Goal: Task Accomplishment & Management: Complete application form

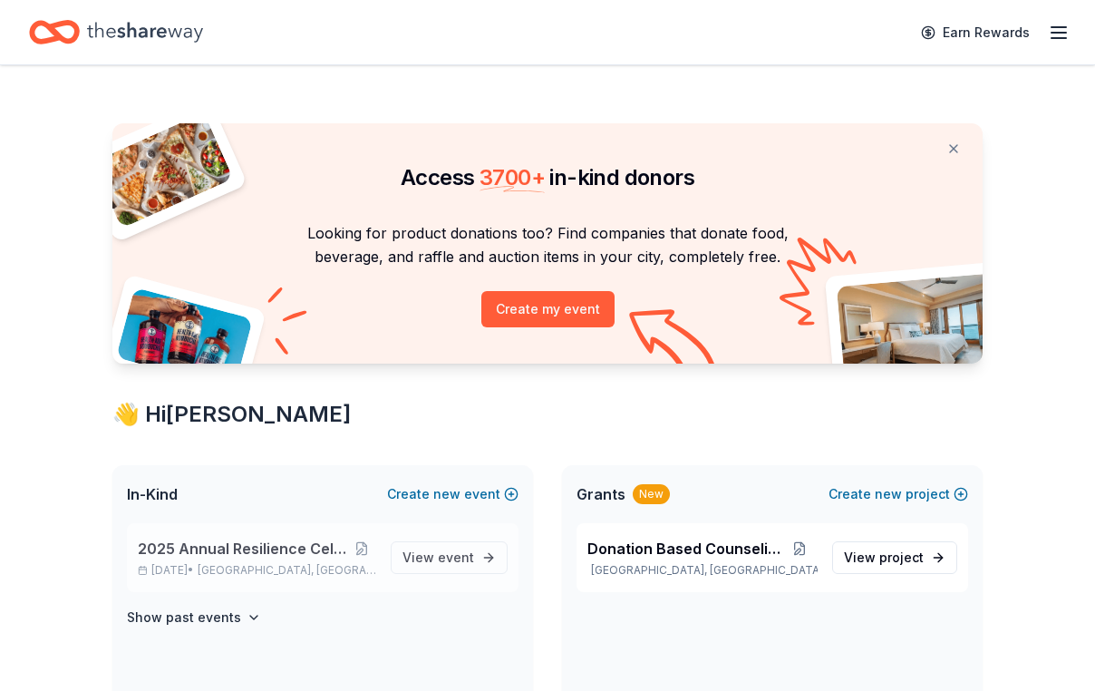
click at [259, 559] on span "2025 Annual Resilience Celebration" at bounding box center [242, 548] width 208 height 22
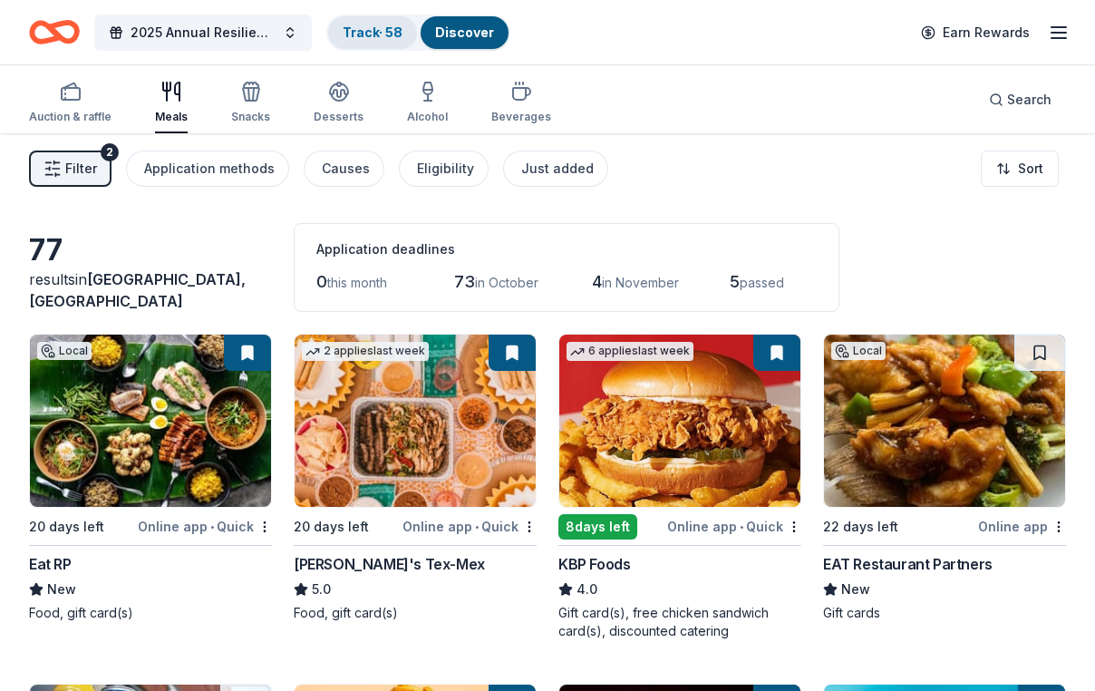
click at [371, 32] on link "Track · 58" at bounding box center [373, 31] width 60 height 15
click at [383, 34] on link "Track · 58" at bounding box center [373, 31] width 60 height 15
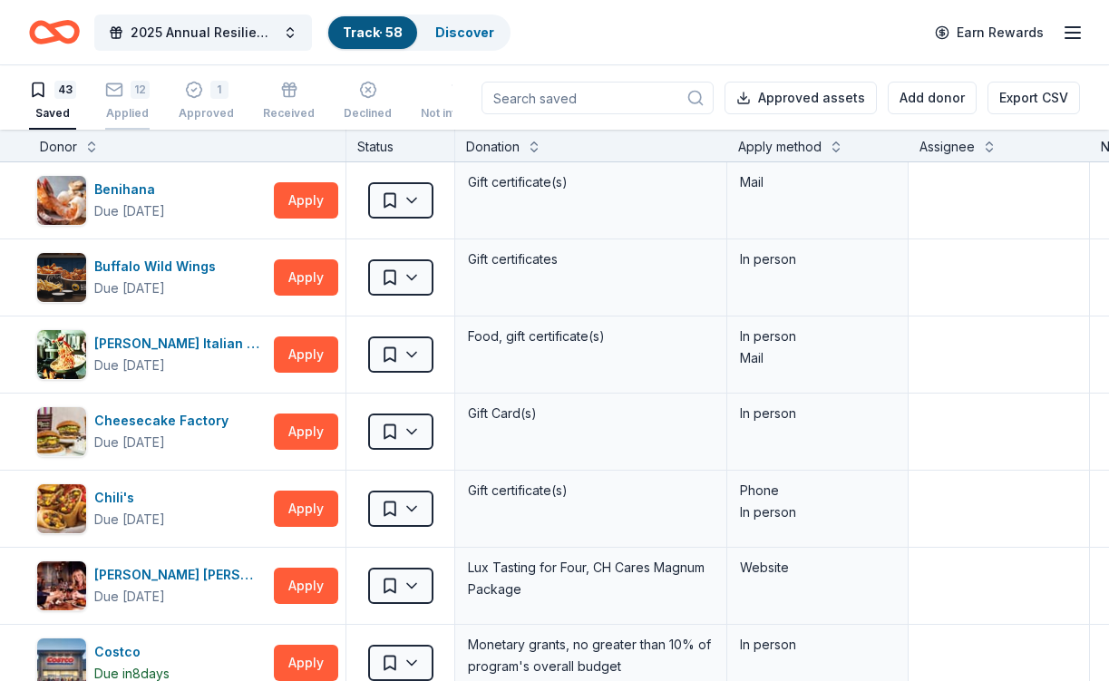
click at [139, 92] on div "12" at bounding box center [127, 90] width 44 height 18
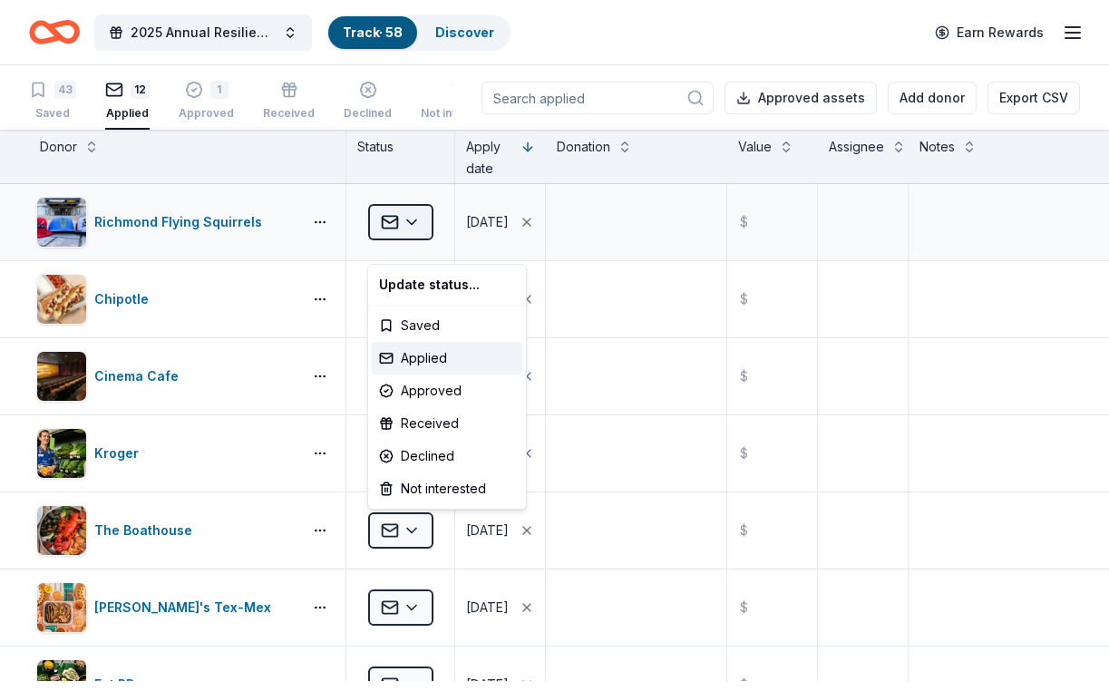
click at [416, 238] on html "2025 Annual Resilience Celebration Track · 58 Discover Earn Rewards 43 Saved 12…" at bounding box center [554, 345] width 1109 height 691
click at [437, 398] on div "Approved" at bounding box center [447, 390] width 150 height 33
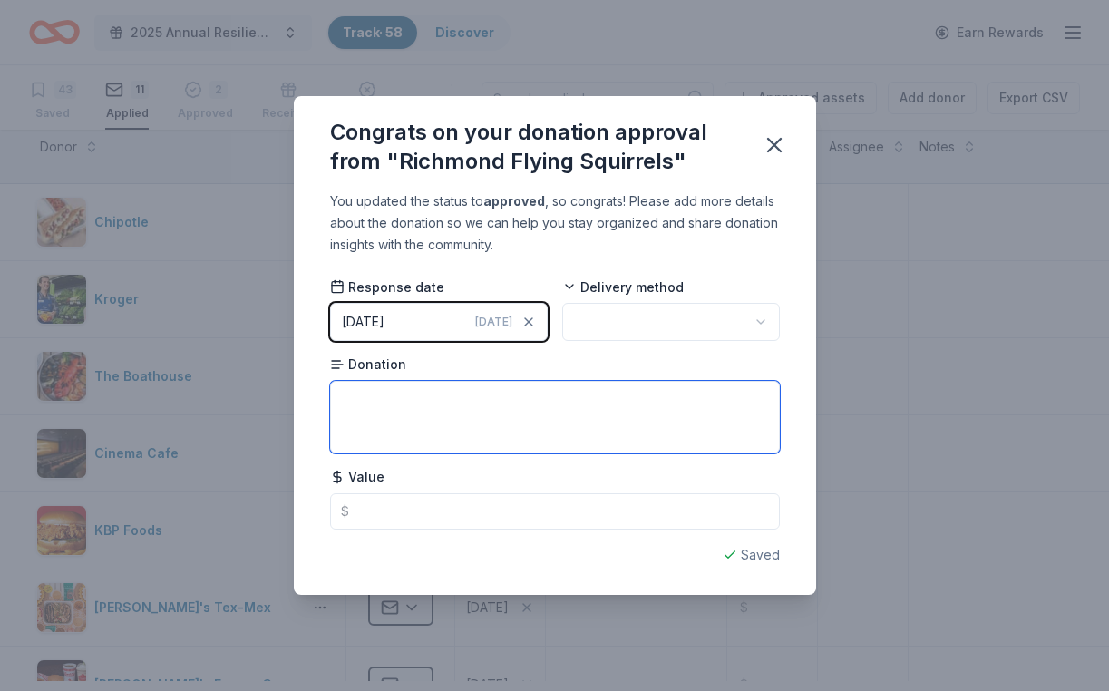
click at [419, 405] on textarea at bounding box center [555, 417] width 450 height 73
type textarea "$50 in swag"
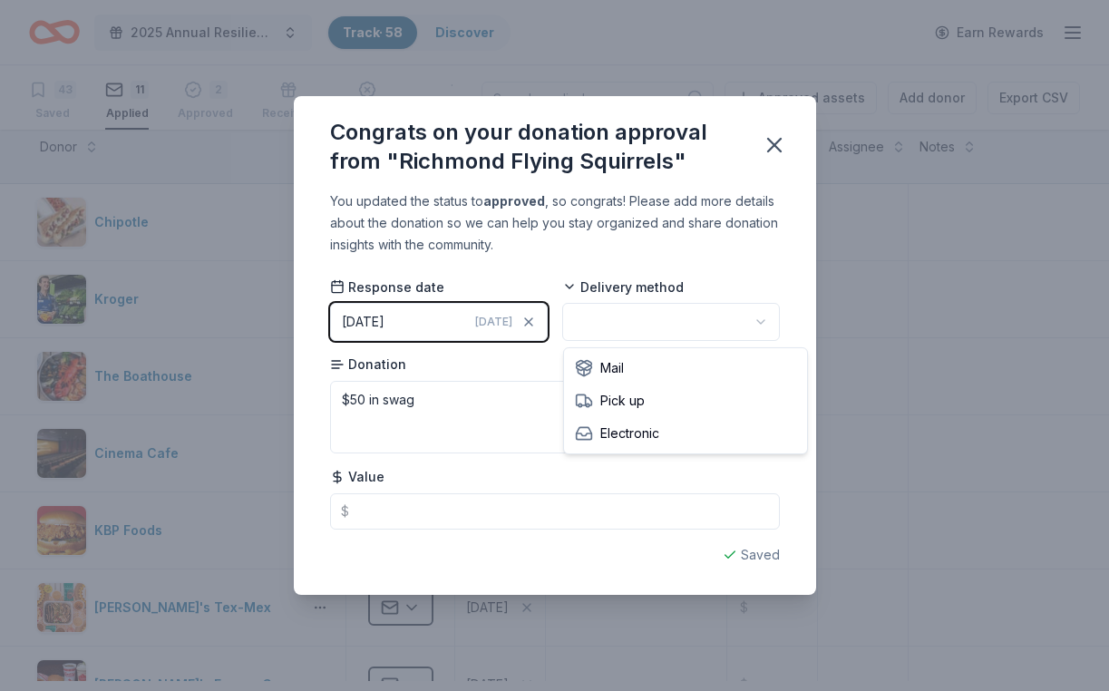
click at [636, 314] on html "2025 Annual Resilience Celebration Track · 58 Discover Earn Rewards 43 Saved 11…" at bounding box center [554, 345] width 1109 height 691
click at [787, 132] on icon "button" at bounding box center [773, 144] width 25 height 25
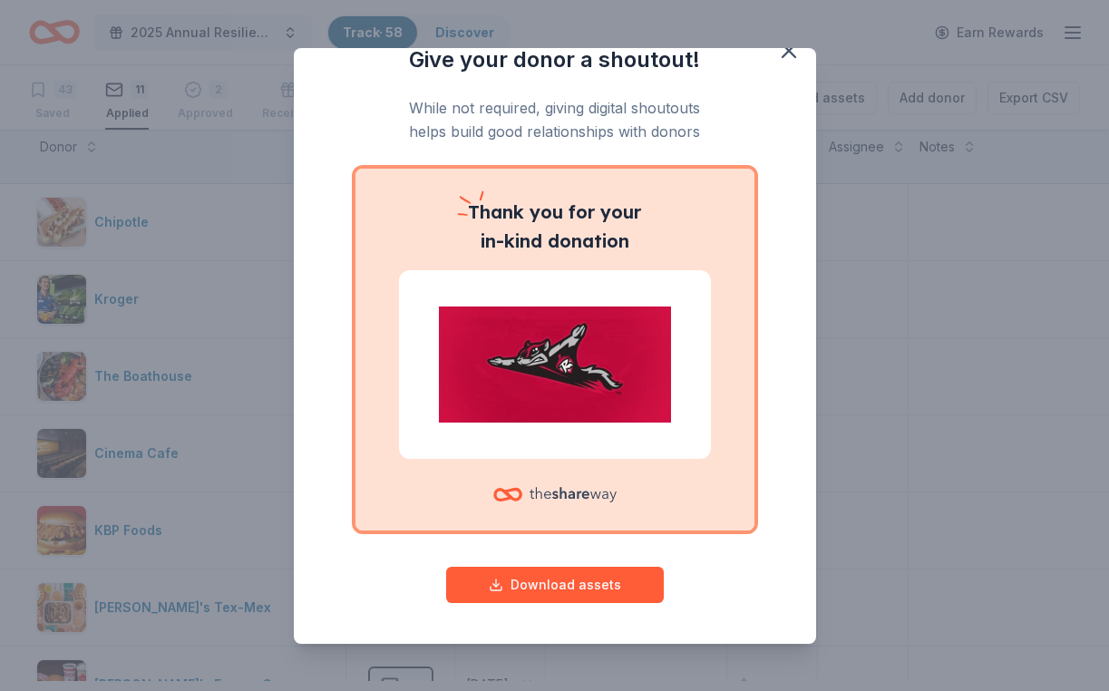
scroll to position [99, 0]
click at [553, 582] on button "Download assets" at bounding box center [555, 584] width 218 height 36
drag, startPoint x: 906, startPoint y: 365, endPoint x: 895, endPoint y: 367, distance: 11.9
click at [906, 365] on div "Give your donor a shoutout! While not required, giving digital shoutouts helps …" at bounding box center [554, 345] width 1109 height 691
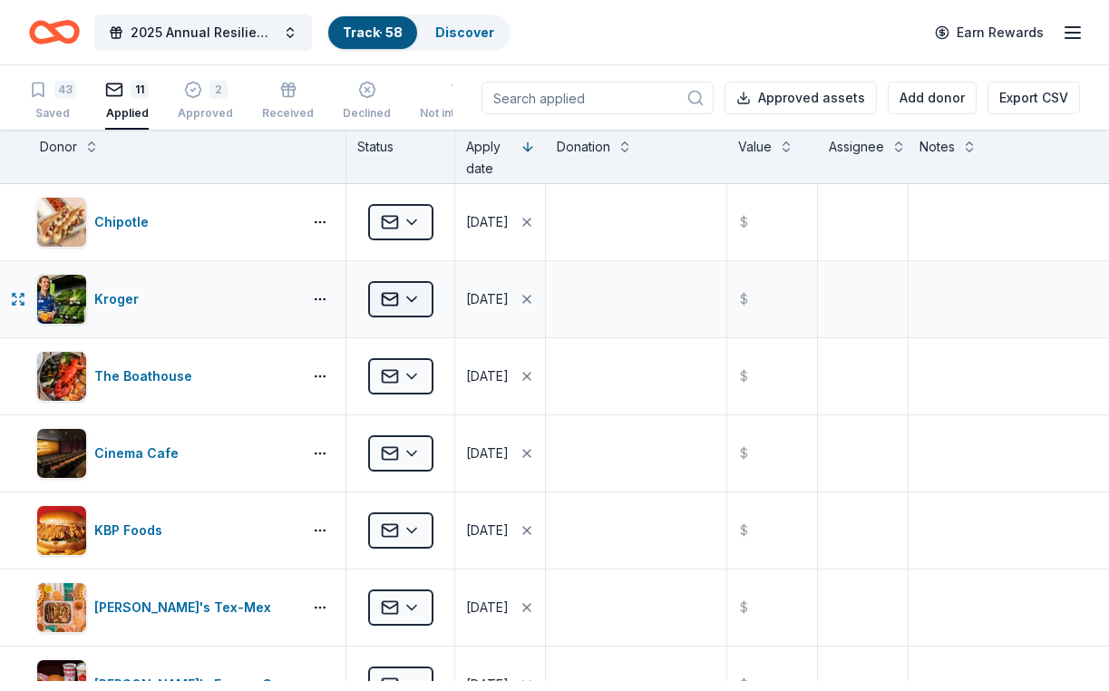
click at [428, 323] on html "2025 Annual Resilience Celebration Track · 58 Discover Earn Rewards 43 Saved 11…" at bounding box center [554, 345] width 1109 height 691
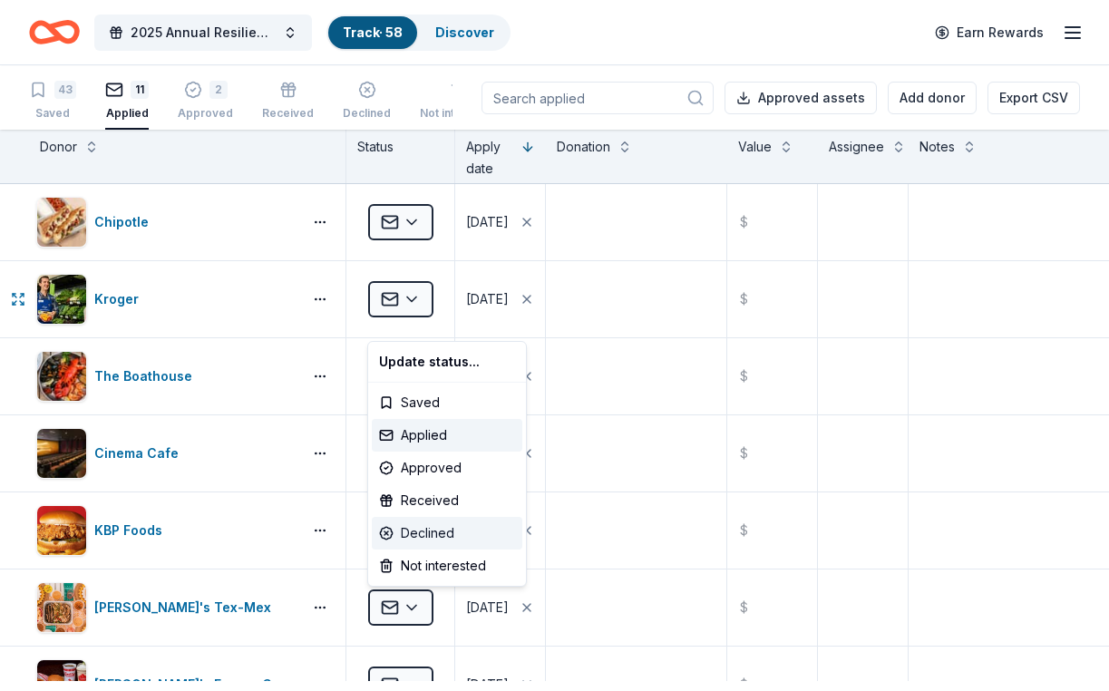
click at [430, 548] on div "Declined" at bounding box center [447, 533] width 150 height 33
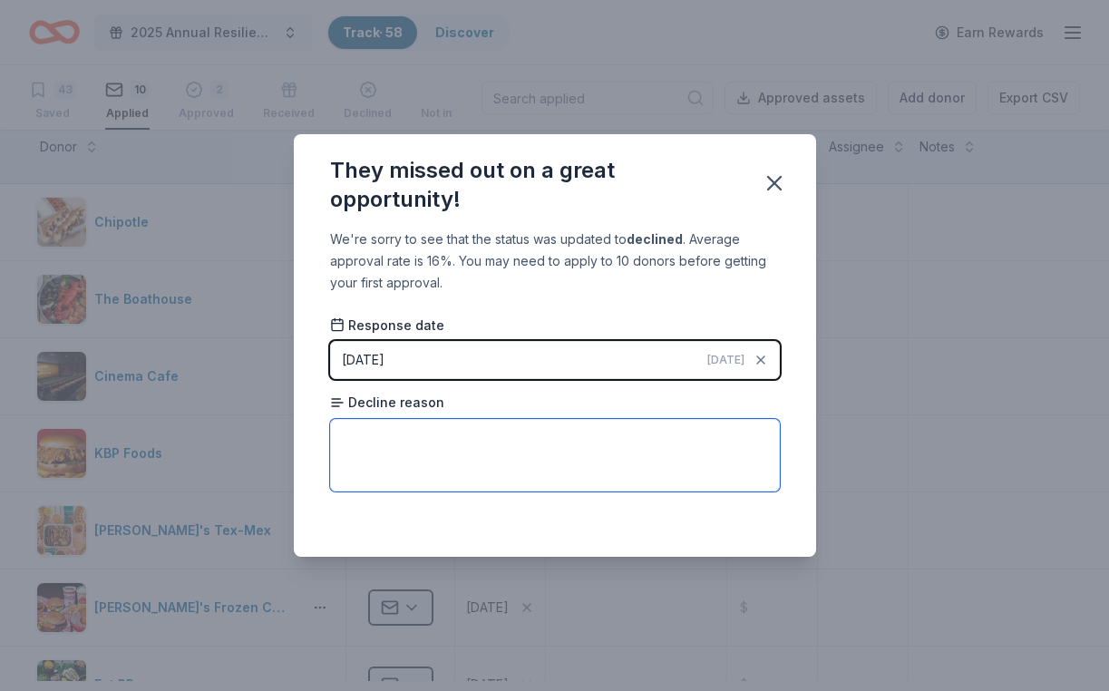
click at [374, 463] on textarea at bounding box center [555, 455] width 450 height 73
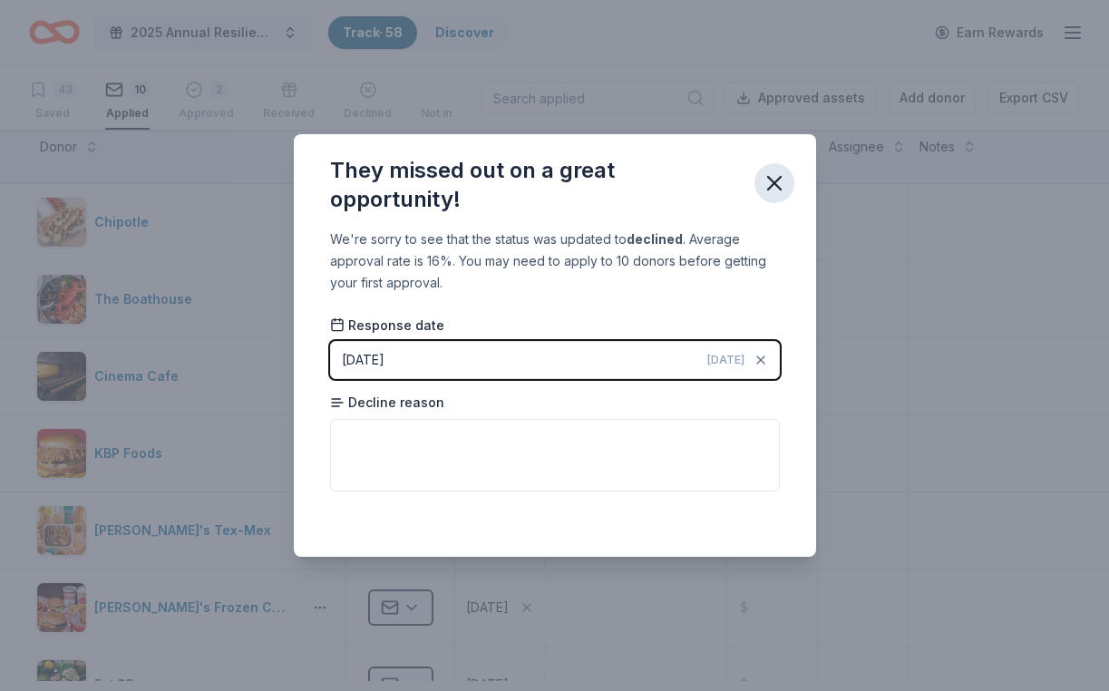
click at [780, 177] on icon "button" at bounding box center [774, 183] width 13 height 13
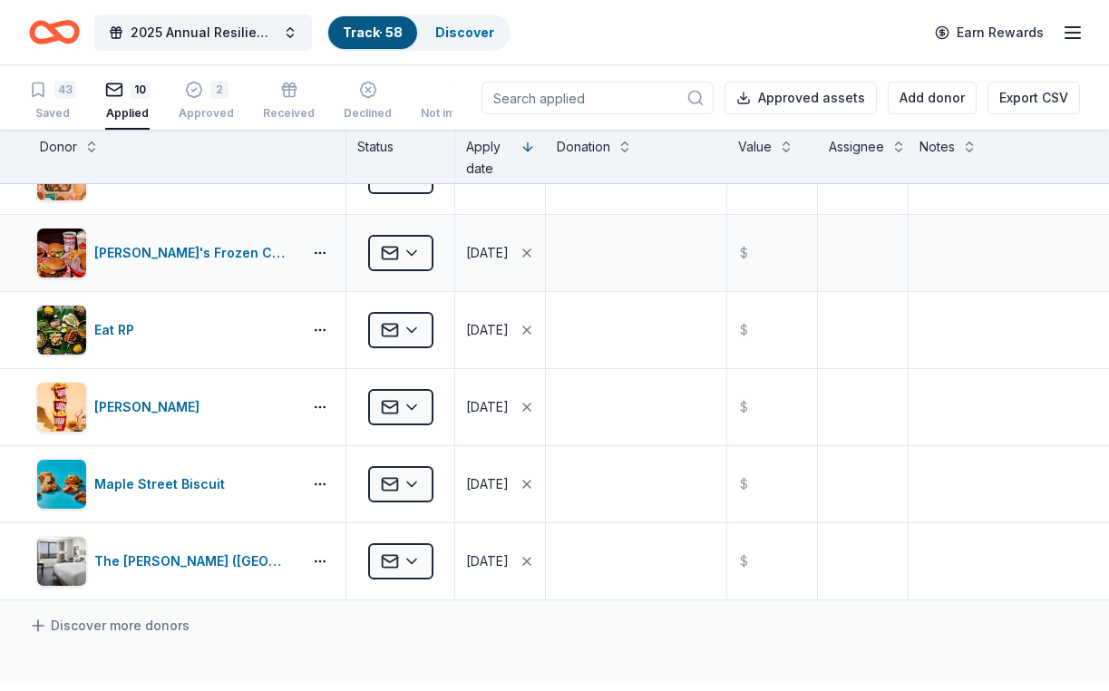
scroll to position [417, 0]
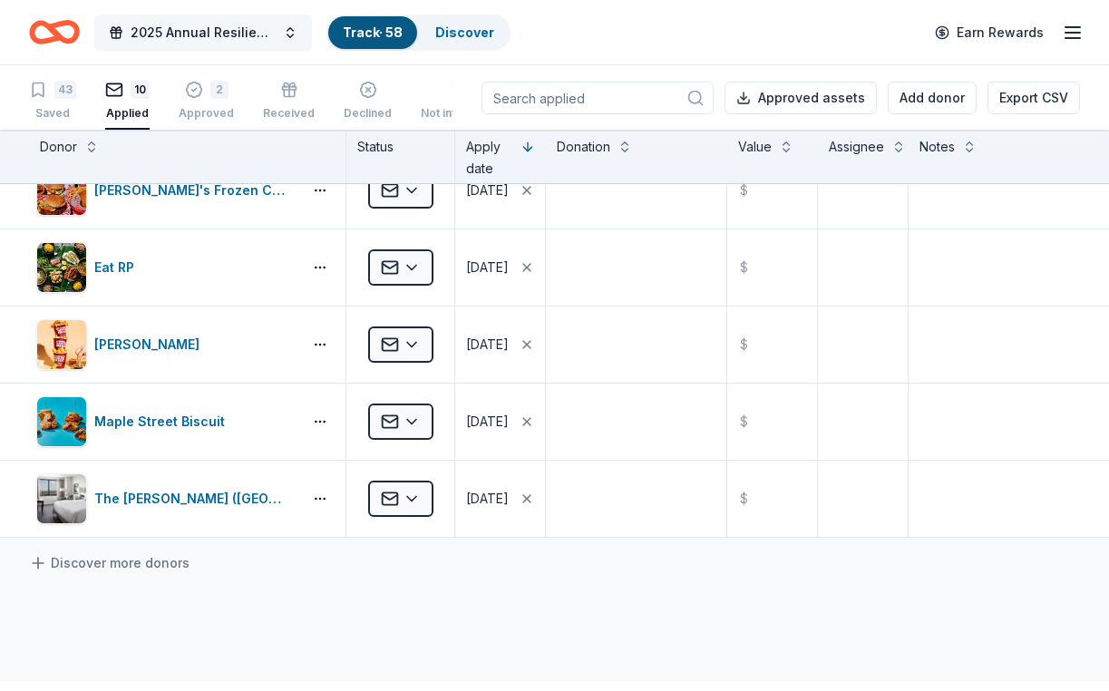
click at [178, 33] on span "2025 Annual Resilience Celebration" at bounding box center [203, 33] width 145 height 22
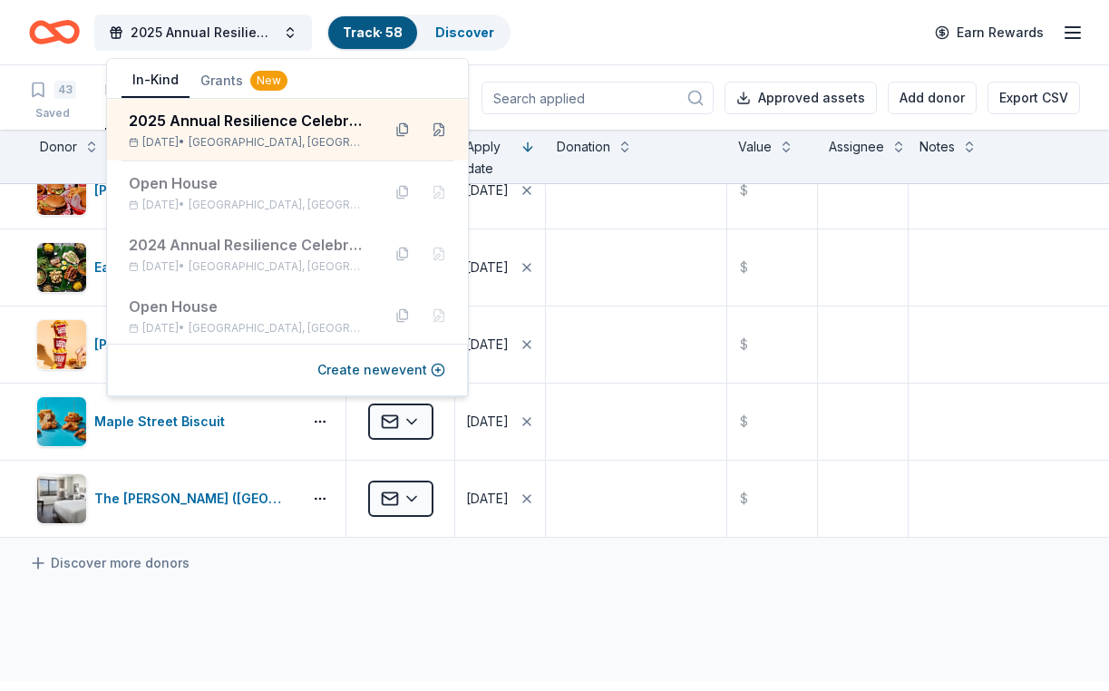
click at [576, 50] on div "2025 Annual Resilience Celebration Track · 58 Discover Earn Rewards" at bounding box center [554, 32] width 1051 height 43
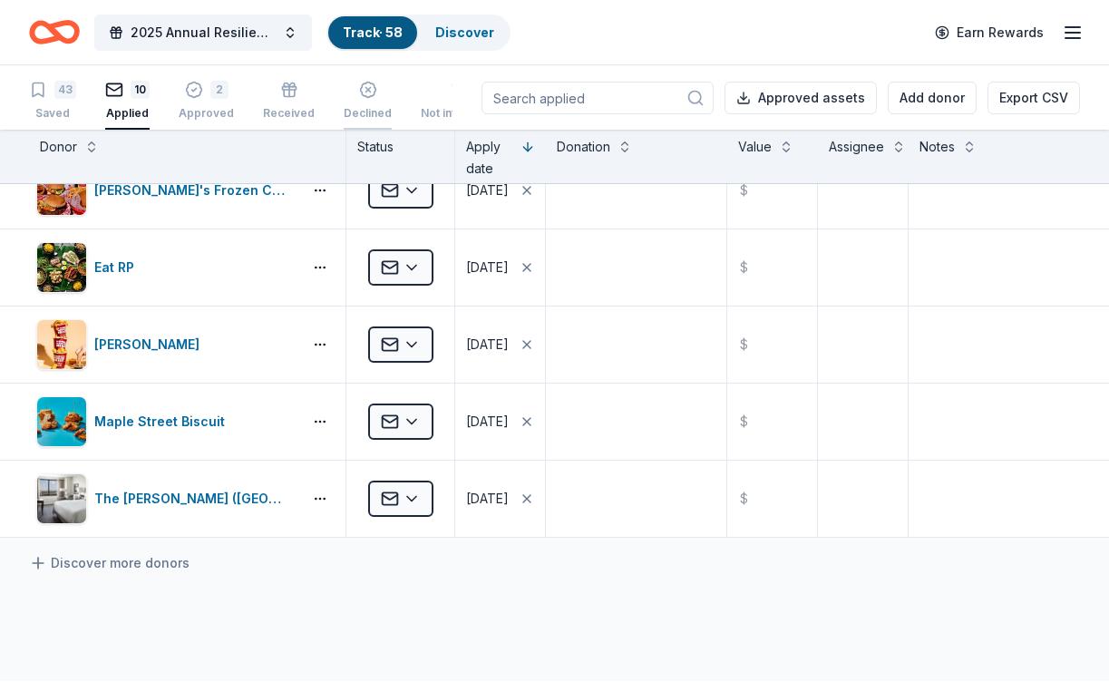
click at [382, 105] on div "Declined" at bounding box center [368, 91] width 48 height 40
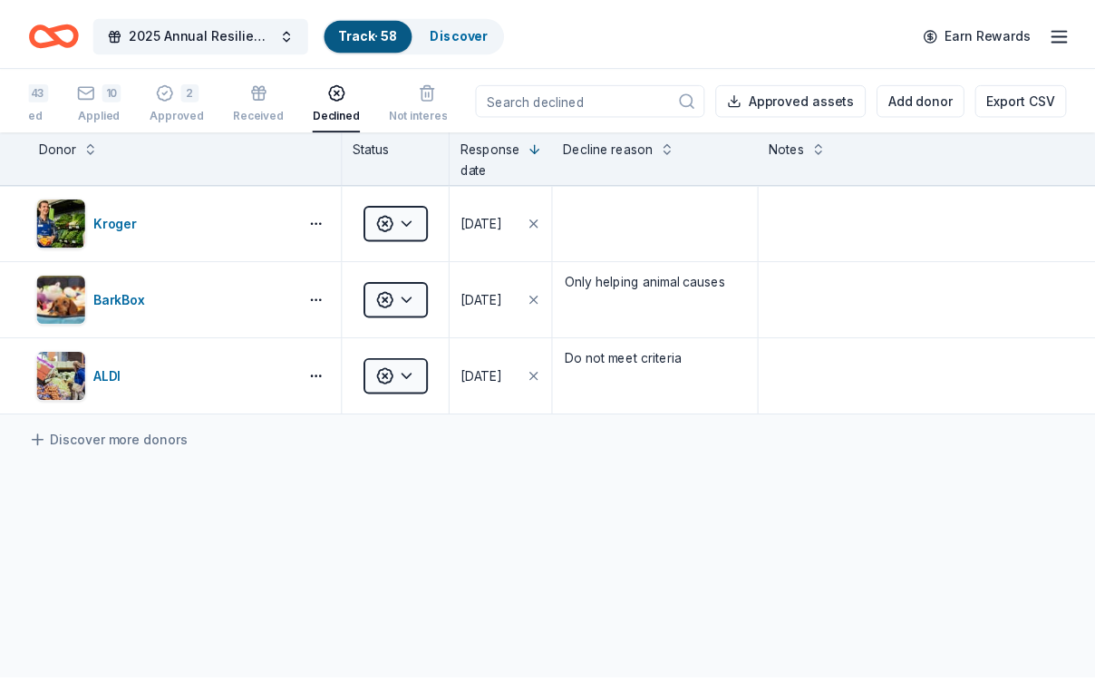
scroll to position [0, 28]
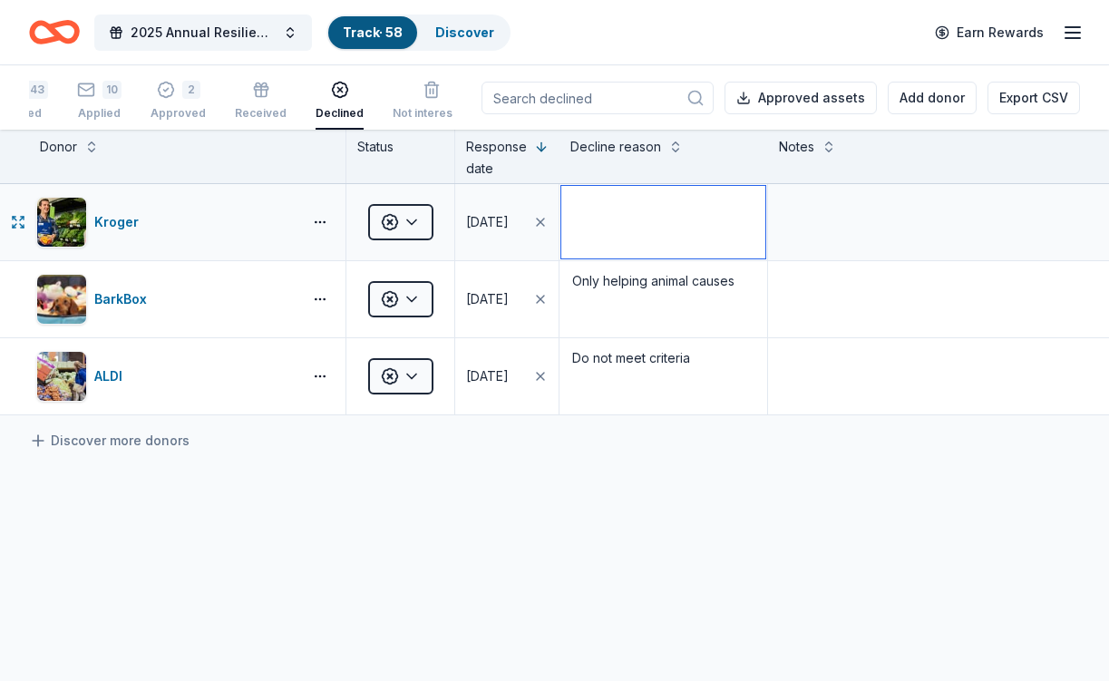
click at [613, 250] on textarea at bounding box center [663, 222] width 204 height 73
type textarea "Helping with food and food waste programs"
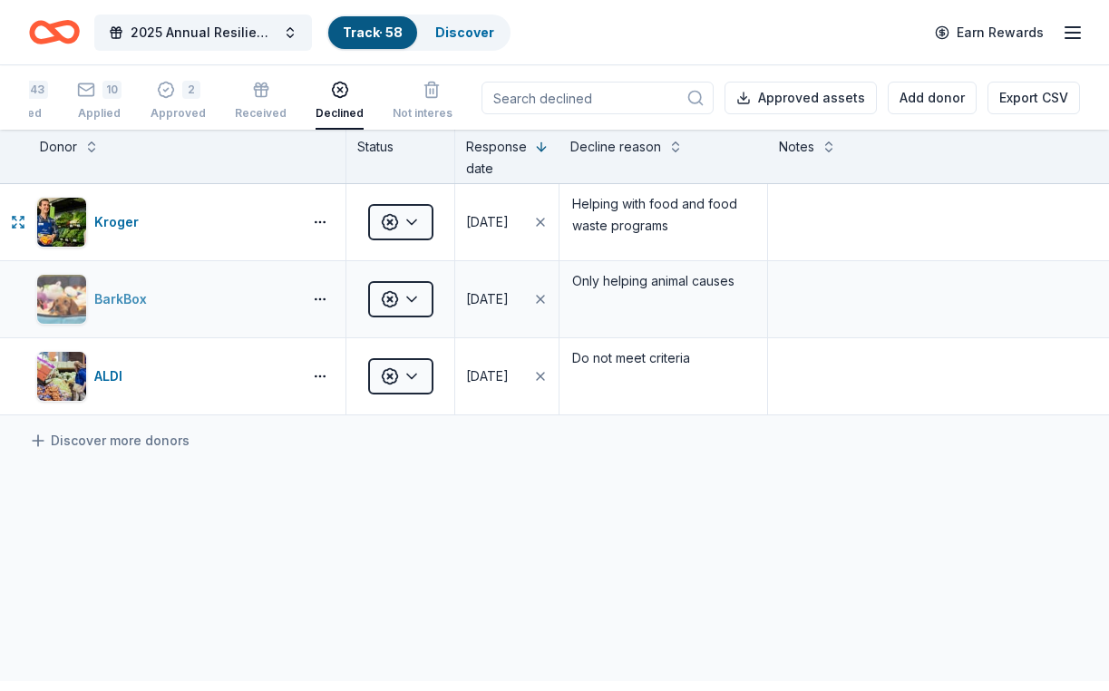
drag, startPoint x: 231, startPoint y: 275, endPoint x: 230, endPoint y: 291, distance: 16.3
click at [232, 260] on div "Kroger" at bounding box center [187, 222] width 316 height 76
click at [76, 451] on link "Discover more donors" at bounding box center [109, 441] width 160 height 22
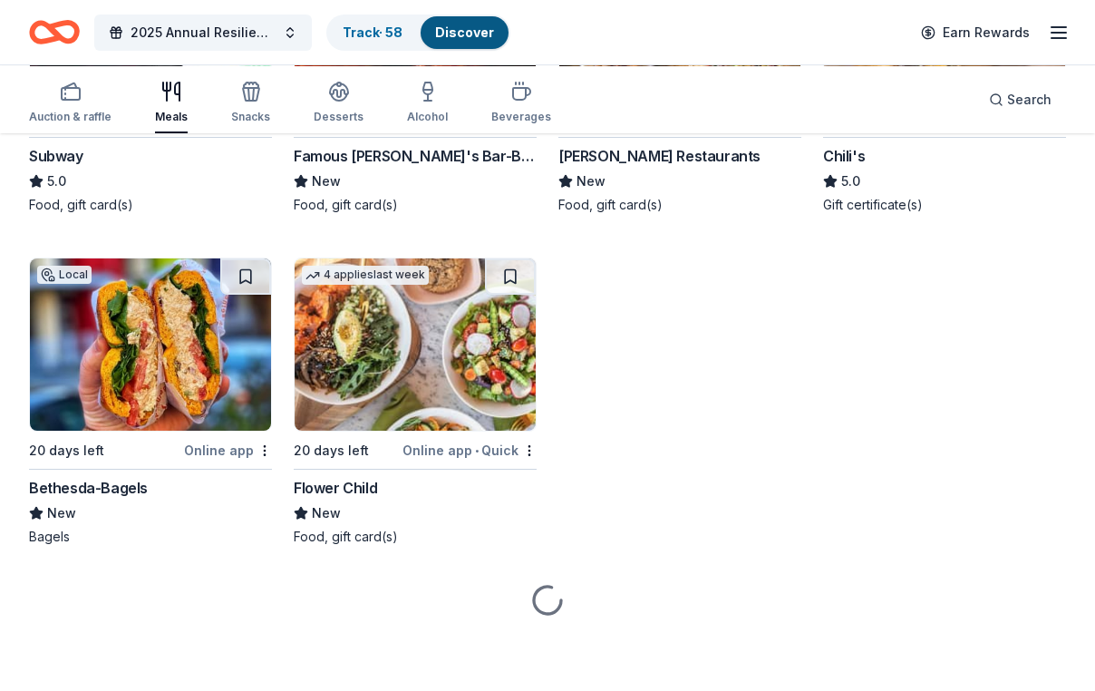
scroll to position [2520, 0]
click at [625, 99] on img at bounding box center [679, 13] width 241 height 172
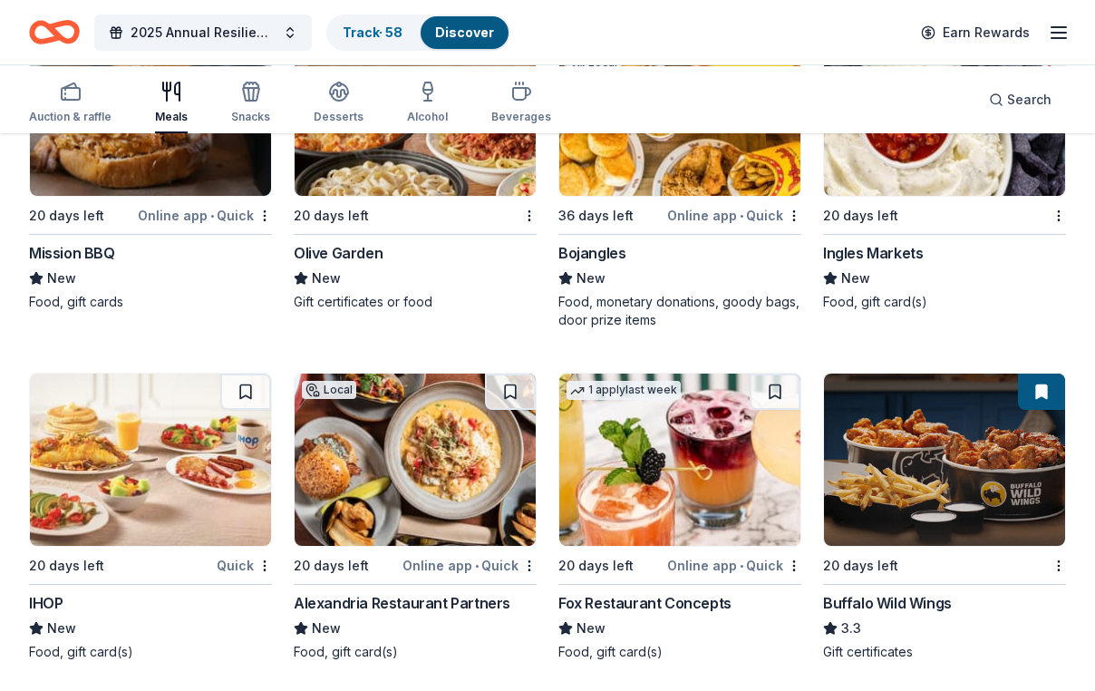
scroll to position [3191, 0]
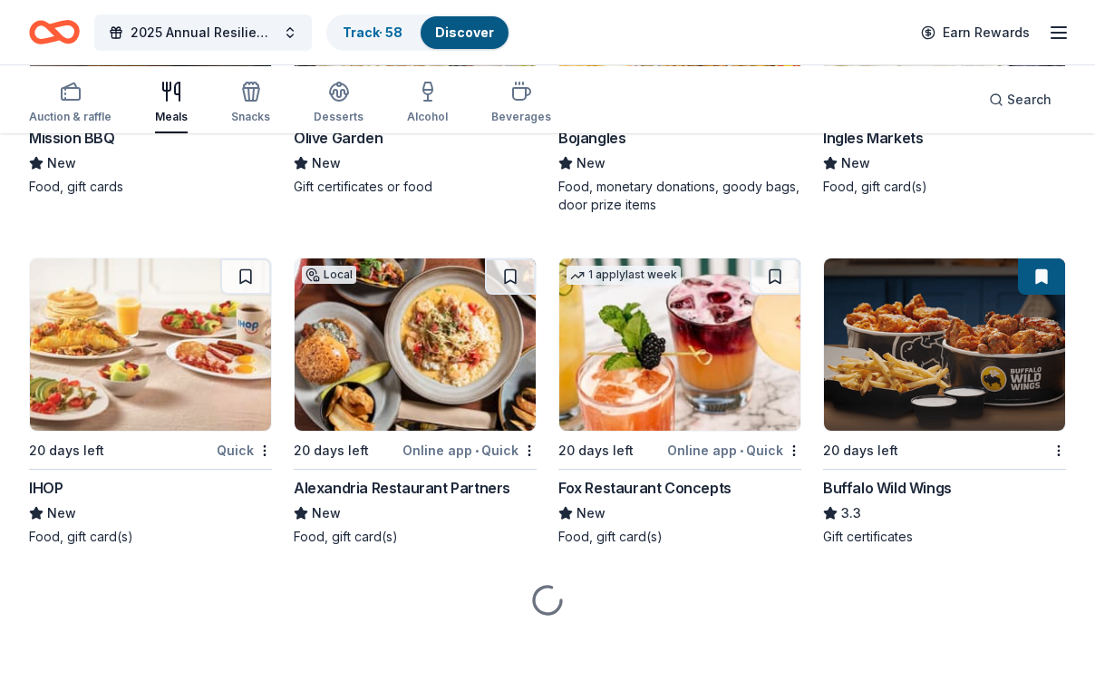
click at [108, 149] on div "Mission BBQ" at bounding box center [72, 138] width 86 height 22
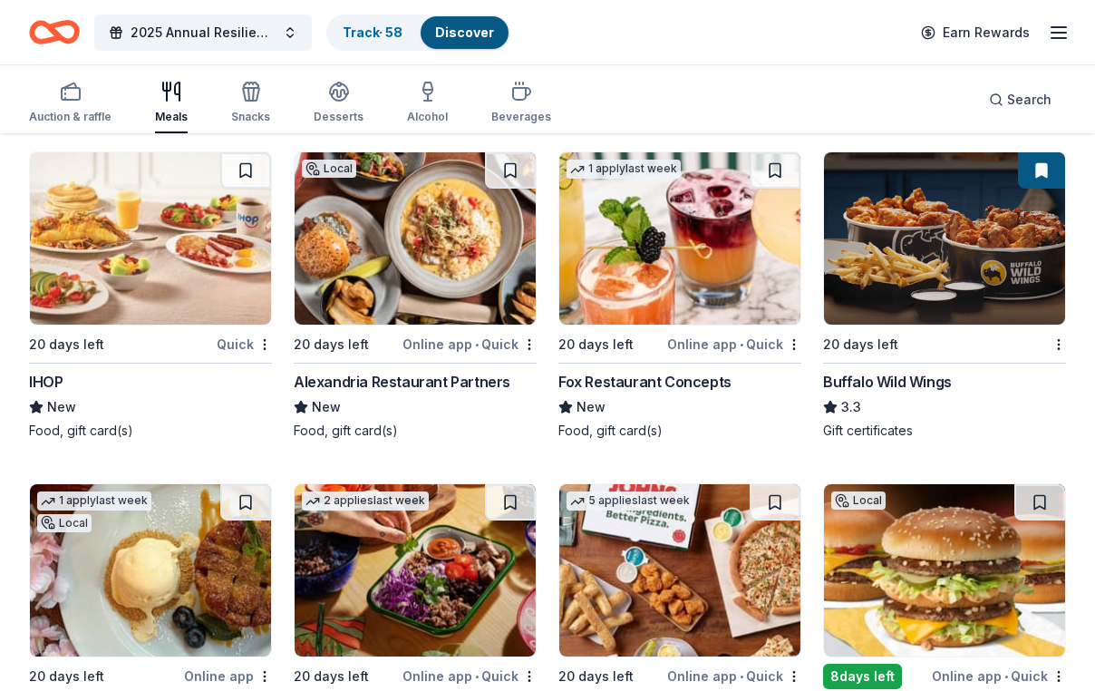
scroll to position [3140, 0]
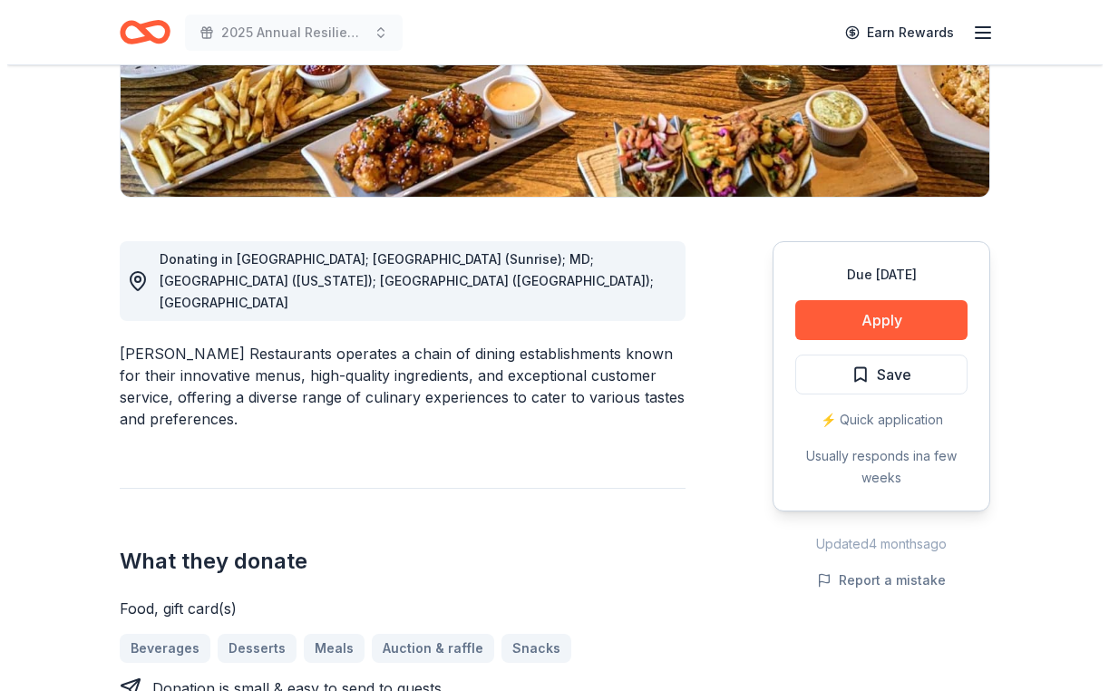
scroll to position [276, 0]
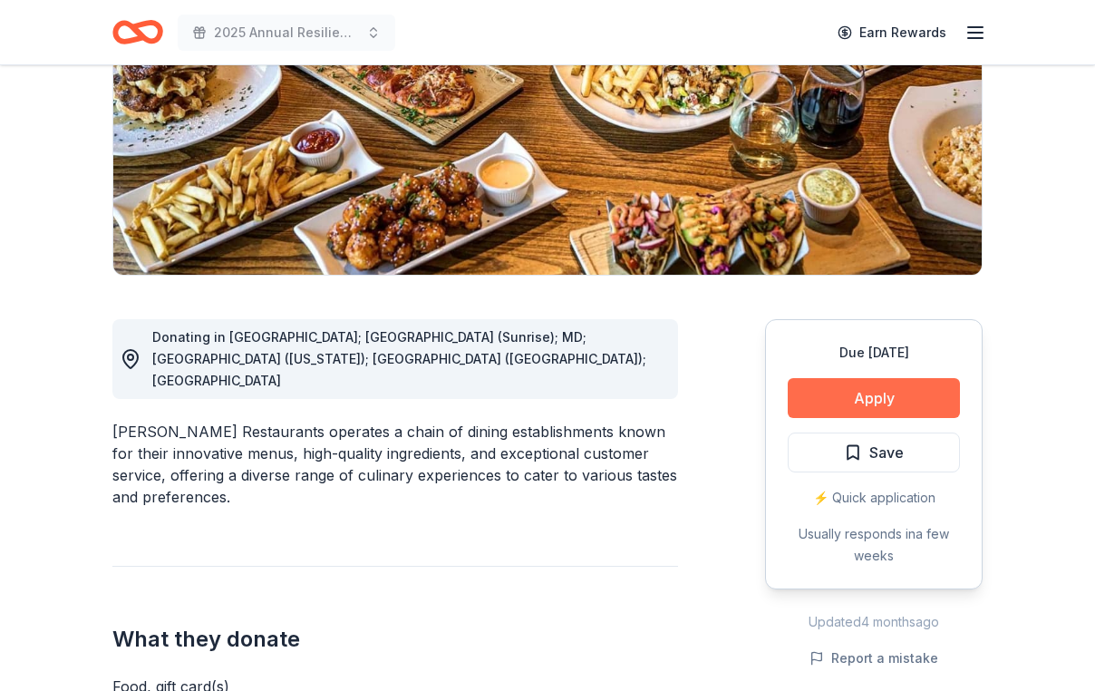
click at [878, 418] on button "Apply" at bounding box center [874, 398] width 172 height 40
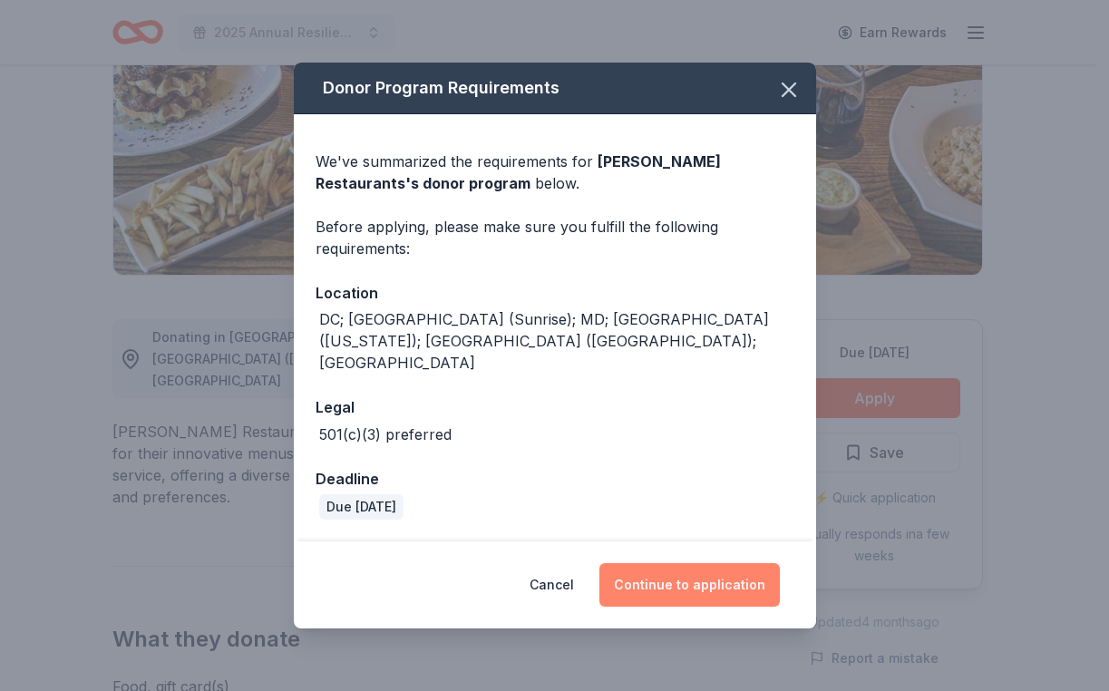
click at [687, 587] on button "Continue to application" at bounding box center [689, 585] width 180 height 44
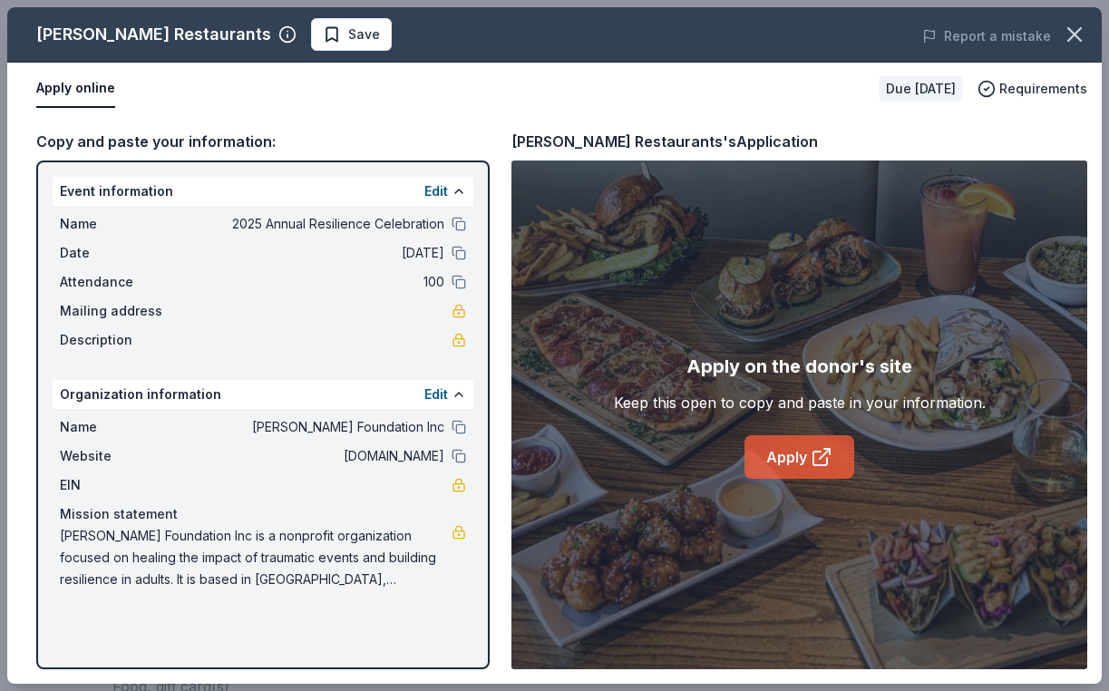
click at [790, 471] on link "Apply" at bounding box center [799, 457] width 110 height 44
